Goal: Task Accomplishment & Management: Use online tool/utility

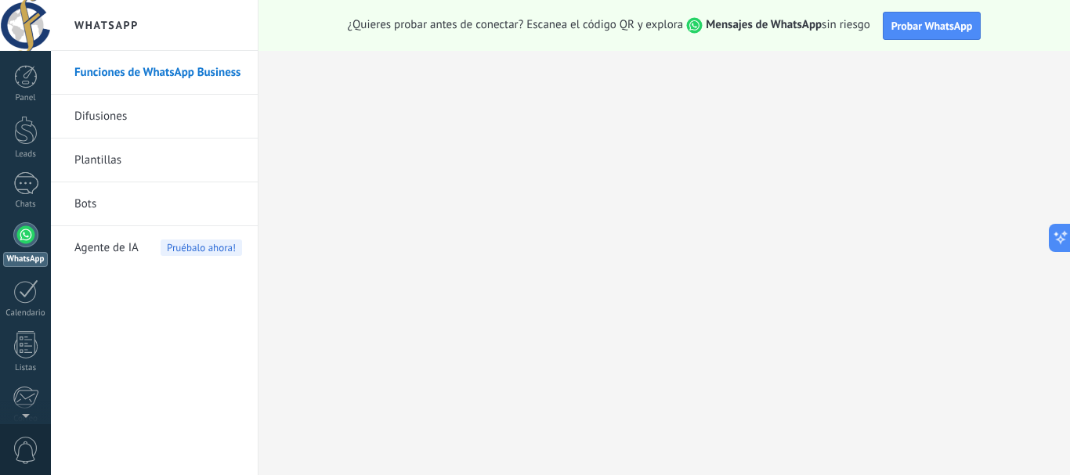
click at [16, 233] on div at bounding box center [25, 234] width 25 height 25
click at [21, 236] on div at bounding box center [25, 234] width 25 height 25
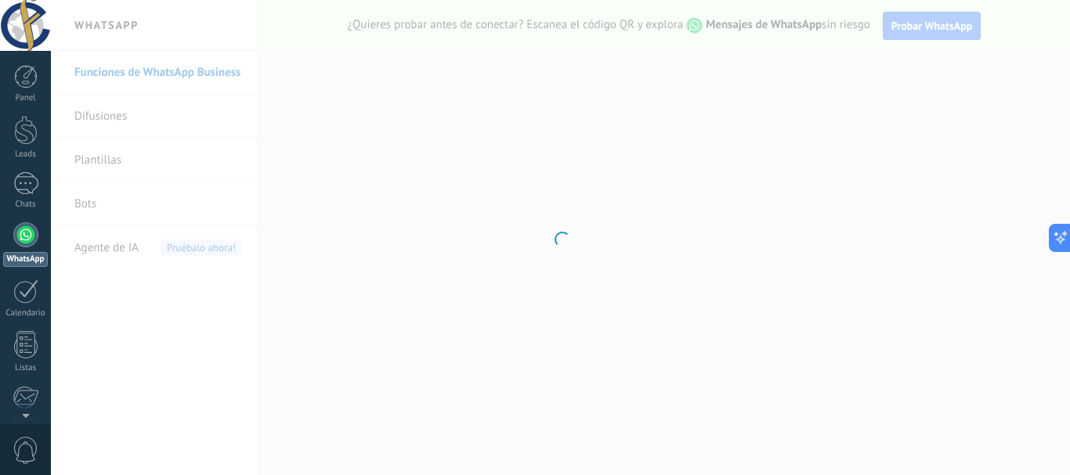
click at [385, 361] on div at bounding box center [560, 237] width 1019 height 475
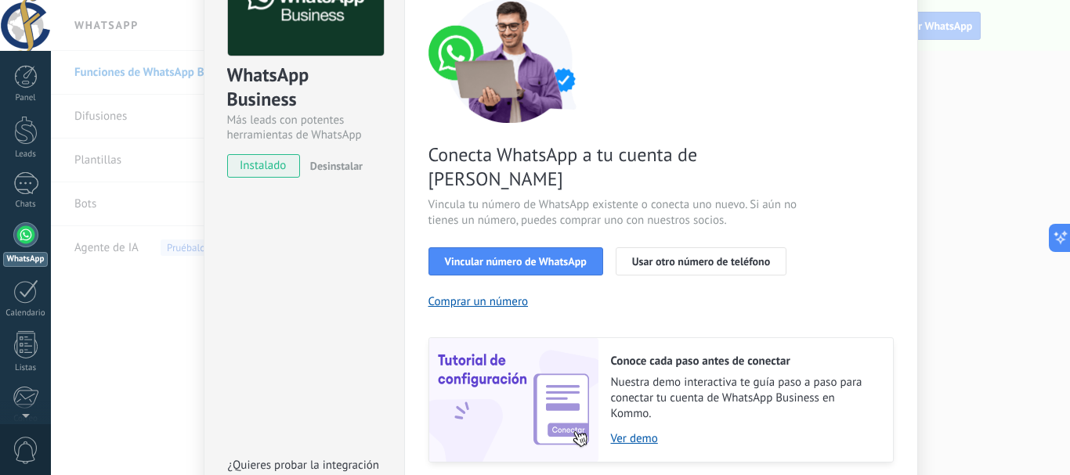
scroll to position [78, 0]
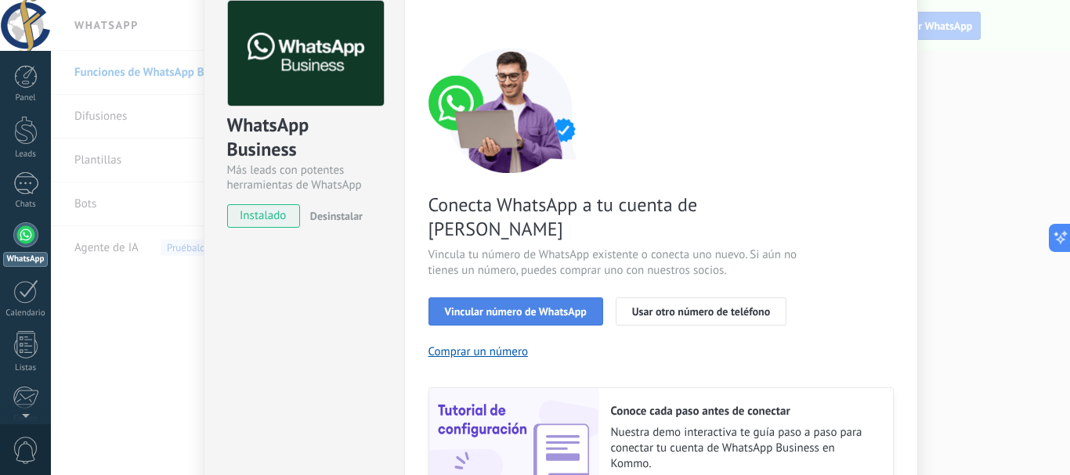
click at [481, 306] on span "Vincular número de WhatsApp" at bounding box center [516, 311] width 142 height 11
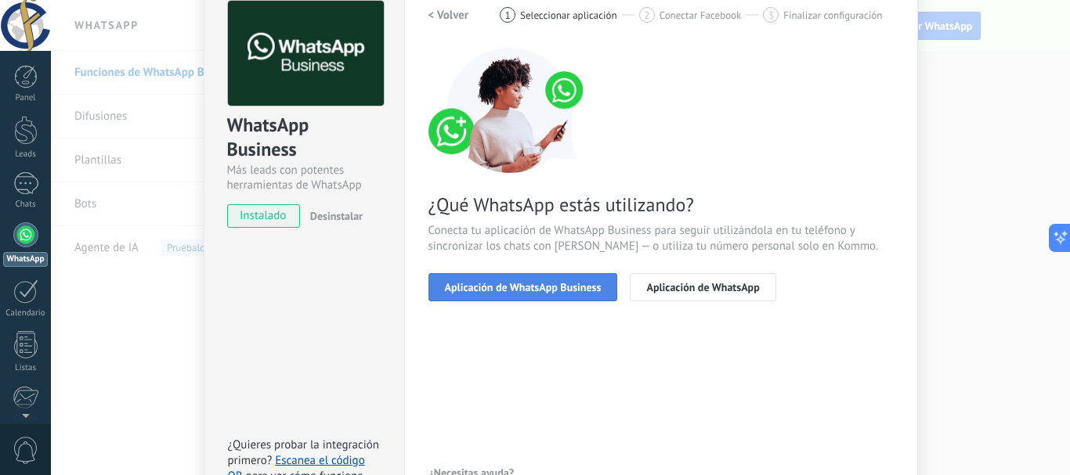
click at [461, 283] on span "Aplicación de WhatsApp Business" at bounding box center [523, 287] width 157 height 11
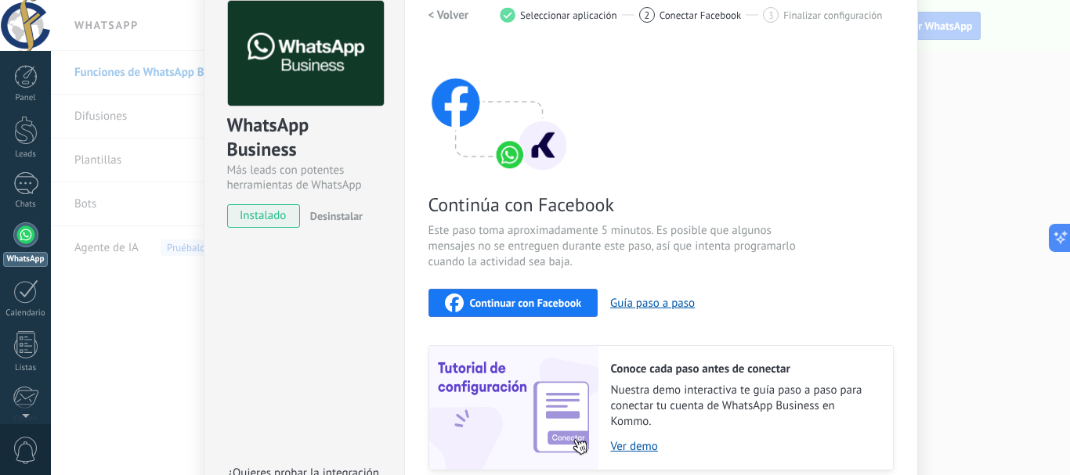
click at [475, 298] on span "Continuar con Facebook" at bounding box center [526, 303] width 112 height 11
